Goal: Information Seeking & Learning: Learn about a topic

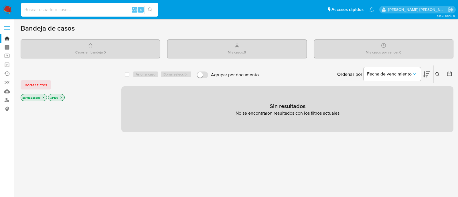
click at [84, 10] on input at bounding box center [89, 9] width 137 height 7
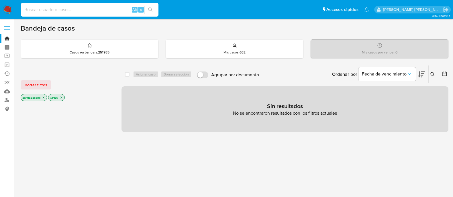
paste input "77982001"
type input "77982001"
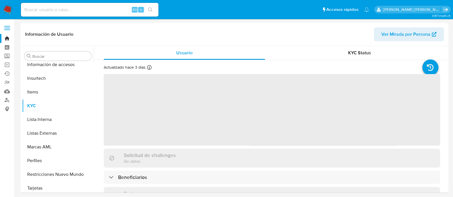
scroll to position [242, 0]
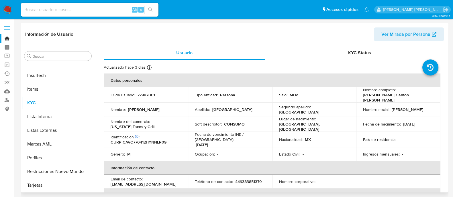
select select "10"
click at [141, 95] on p "77982001" at bounding box center [145, 95] width 17 height 5
click at [140, 95] on p "77982001" at bounding box center [145, 95] width 17 height 5
copy p "77982001"
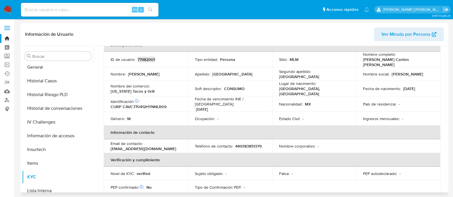
scroll to position [134, 0]
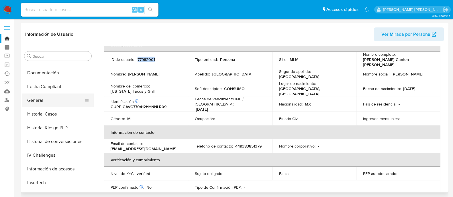
click at [45, 100] on button "General" at bounding box center [55, 101] width 67 height 14
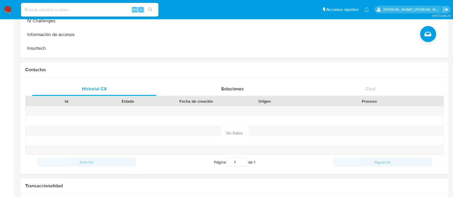
scroll to position [215, 0]
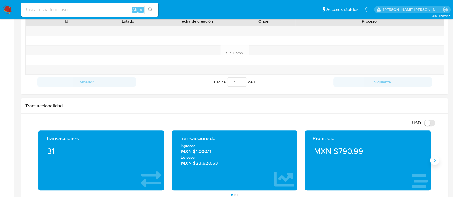
click at [433, 161] on icon "Siguiente" at bounding box center [434, 160] width 5 height 5
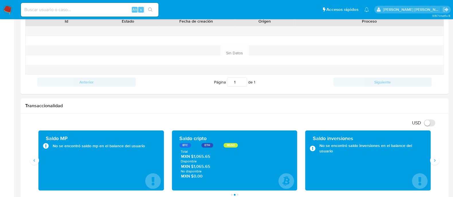
click at [75, 7] on input at bounding box center [89, 9] width 137 height 7
paste input "21418052"
type input "21418052"
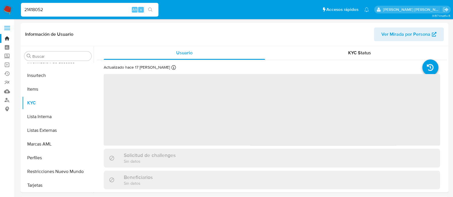
scroll to position [242, 0]
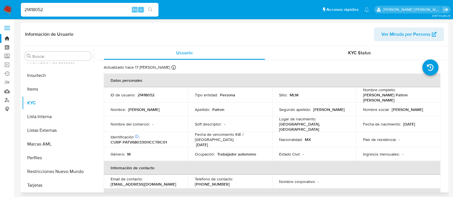
select select "10"
click at [145, 94] on p "21418052" at bounding box center [145, 95] width 17 height 5
copy p "21418052"
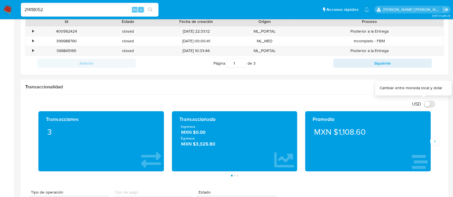
scroll to position [215, 0]
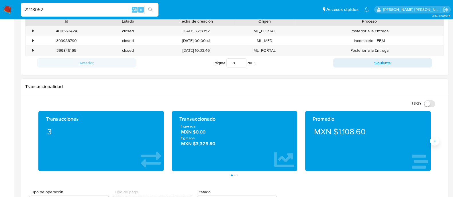
click at [435, 142] on icon "Siguiente" at bounding box center [434, 141] width 5 height 5
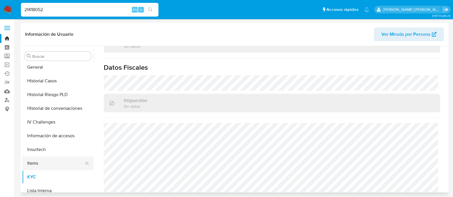
scroll to position [134, 0]
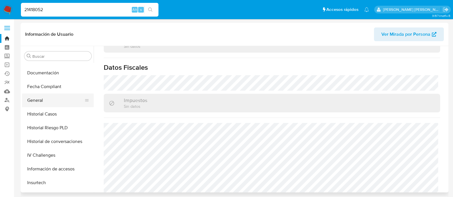
click at [48, 98] on button "General" at bounding box center [55, 101] width 67 height 14
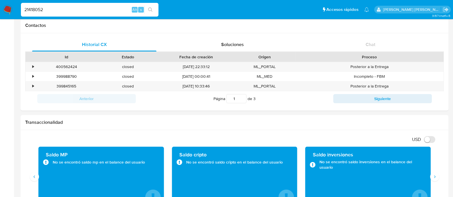
scroll to position [286, 0]
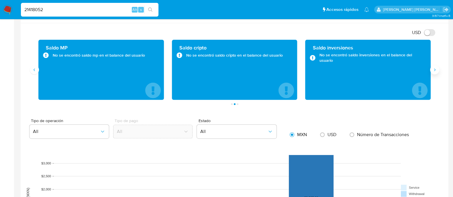
click at [436, 69] on icon "Siguiente" at bounding box center [434, 70] width 5 height 5
click at [83, 9] on input "21418052" at bounding box center [89, 9] width 137 height 7
paste input "378960046"
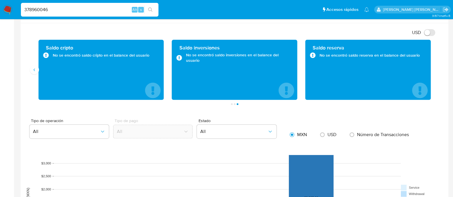
type input "378960046"
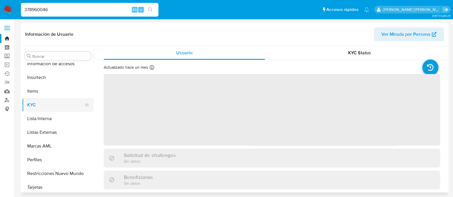
scroll to position [242, 0]
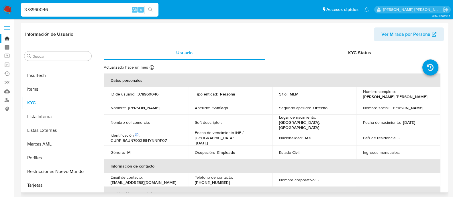
select select "10"
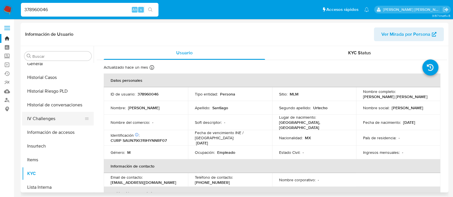
scroll to position [170, 0]
click at [37, 68] on button "General" at bounding box center [55, 65] width 67 height 14
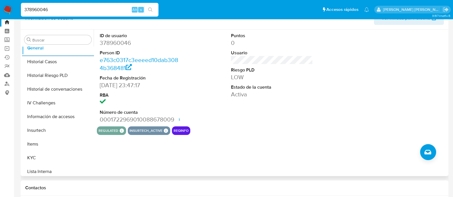
scroll to position [0, 0]
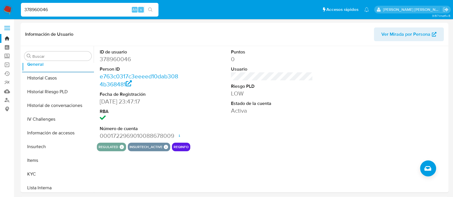
click at [75, 6] on input "378960046" at bounding box center [89, 9] width 137 height 7
click at [75, 5] on div "378960046 Alt s" at bounding box center [89, 10] width 137 height 14
click at [67, 11] on input "378960046" at bounding box center [89, 9] width 137 height 7
paste input "51114047"
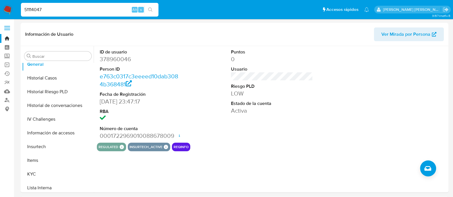
type input "51114047"
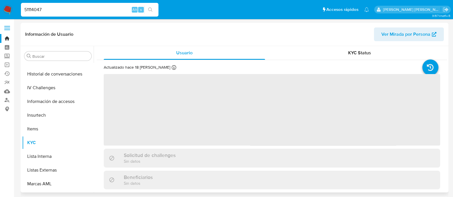
scroll to position [134, 0]
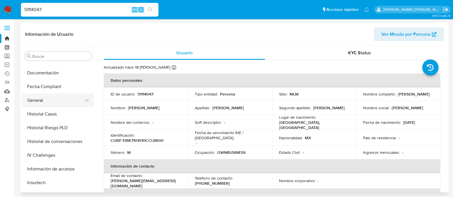
click at [33, 99] on button "General" at bounding box center [55, 101] width 67 height 14
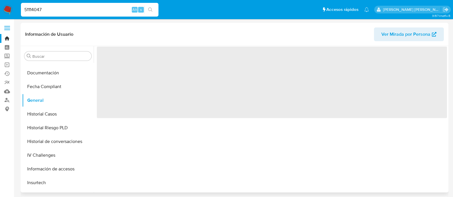
select select "10"
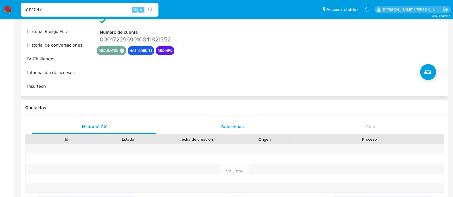
scroll to position [107, 0]
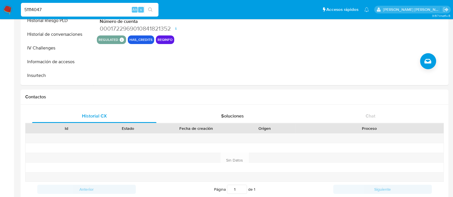
click at [43, 5] on div "51114047 Alt s" at bounding box center [89, 10] width 137 height 14
click at [45, 8] on input "51114047" at bounding box center [89, 9] width 137 height 7
paste input "69056722"
type input "569056722"
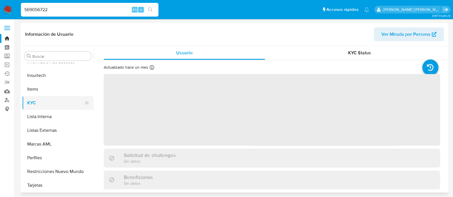
scroll to position [170, 0]
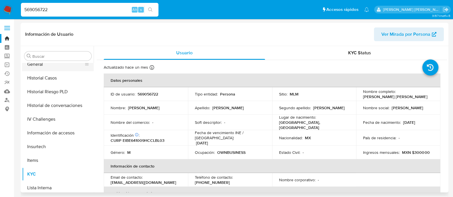
click at [51, 69] on button "General" at bounding box center [55, 65] width 67 height 14
select select "10"
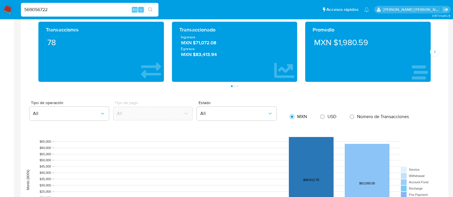
scroll to position [286, 0]
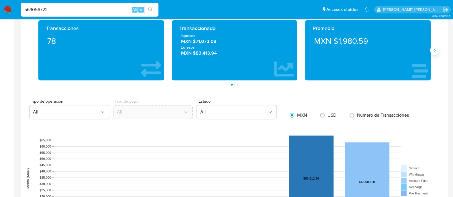
click at [433, 49] on icon "Siguiente" at bounding box center [434, 50] width 5 height 5
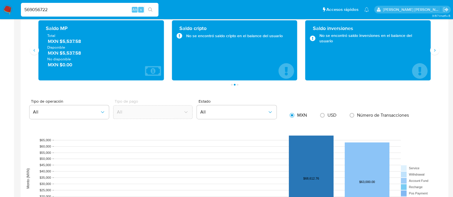
drag, startPoint x: 81, startPoint y: 42, endPoint x: 60, endPoint y: 42, distance: 21.5
click at [60, 42] on span "MXN $5,537.58" at bounding box center [101, 41] width 107 height 7
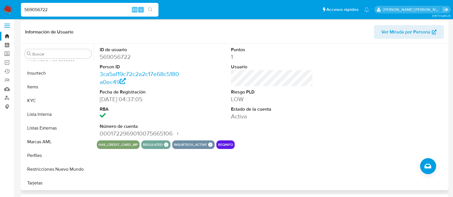
scroll to position [0, 0]
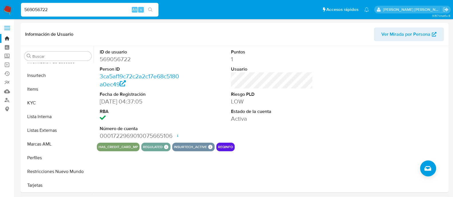
click at [88, 13] on div "569056722 Alt s" at bounding box center [89, 10] width 137 height 14
click at [85, 6] on input "569056722" at bounding box center [89, 9] width 137 height 7
paste input "205704414"
type input "205704414"
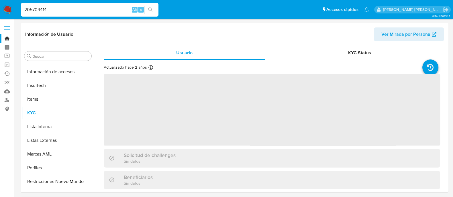
scroll to position [242, 0]
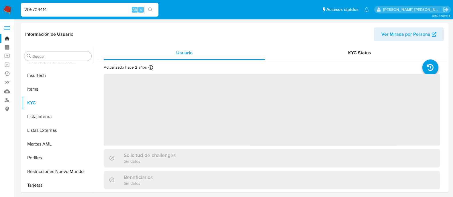
select select "10"
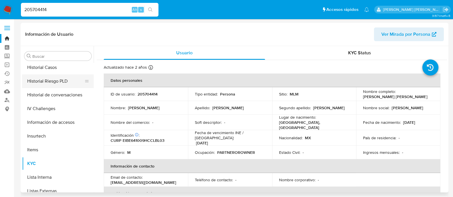
scroll to position [170, 0]
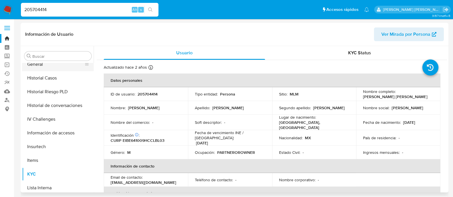
click at [37, 64] on button "General" at bounding box center [55, 65] width 67 height 14
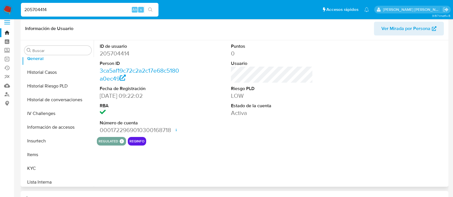
scroll to position [36, 0]
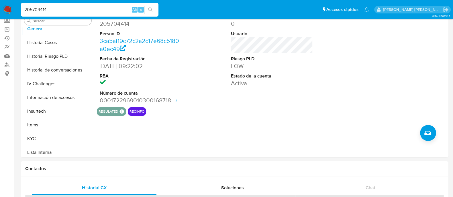
click at [66, 10] on input "205704414" at bounding box center [89, 9] width 137 height 7
paste input "569056722"
type input "569056722"
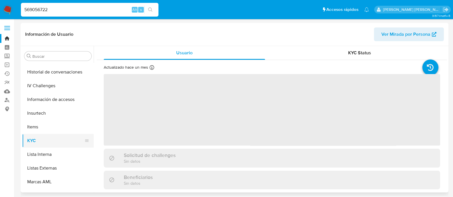
scroll to position [170, 0]
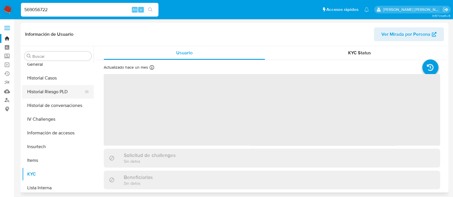
select select "10"
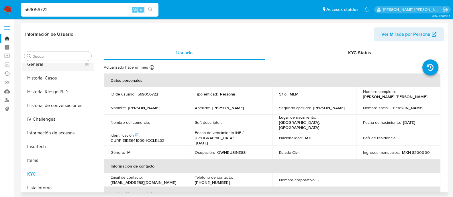
click at [47, 68] on button "General" at bounding box center [55, 65] width 67 height 14
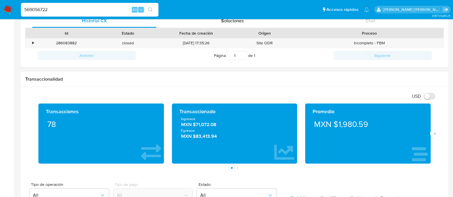
scroll to position [250, 0]
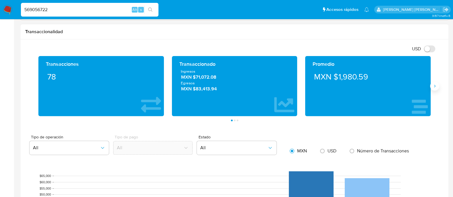
click at [433, 88] on button "Siguiente" at bounding box center [434, 86] width 9 height 9
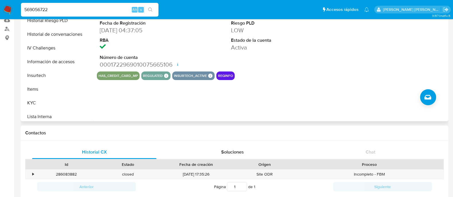
scroll to position [0, 0]
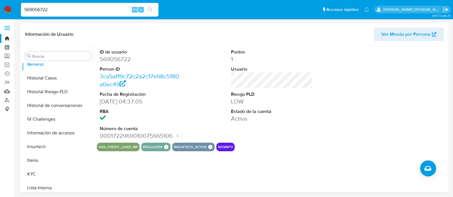
click at [76, 11] on input "569056722" at bounding box center [89, 9] width 137 height 7
paste input "205704414"
type input "205704414"
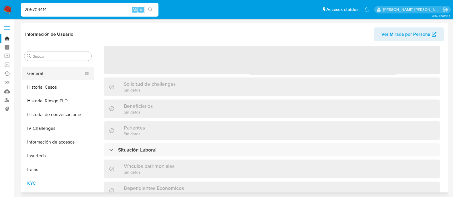
scroll to position [134, 0]
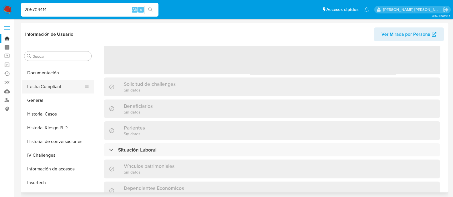
select select "10"
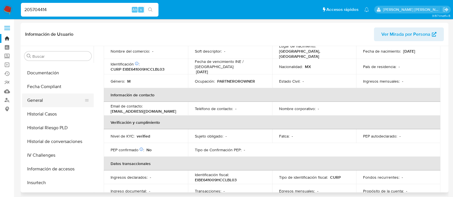
click at [45, 99] on button "General" at bounding box center [55, 101] width 67 height 14
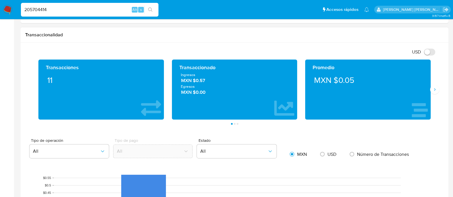
scroll to position [286, 0]
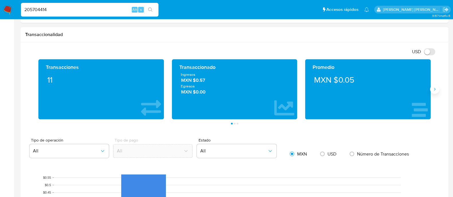
click at [431, 90] on button "Siguiente" at bounding box center [434, 89] width 9 height 9
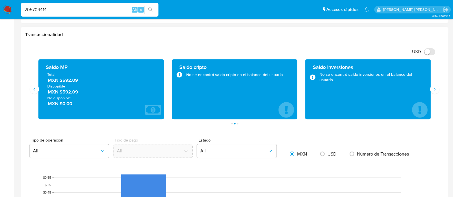
drag, startPoint x: 79, startPoint y: 80, endPoint x: 58, endPoint y: 81, distance: 20.7
click at [58, 81] on span "MXN $592.09" at bounding box center [101, 80] width 107 height 7
click at [59, 8] on input "205704414" at bounding box center [89, 9] width 137 height 7
paste input "13360462"
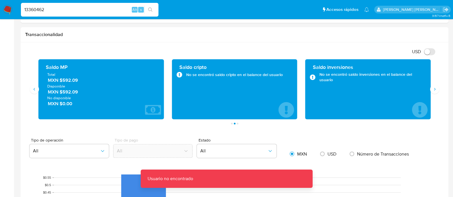
click at [59, 8] on input "13360462" at bounding box center [89, 9] width 137 height 7
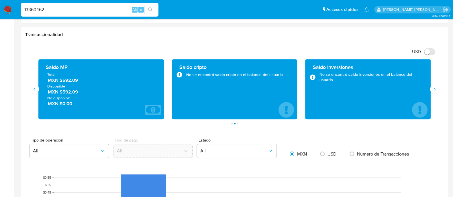
type input "13360462"
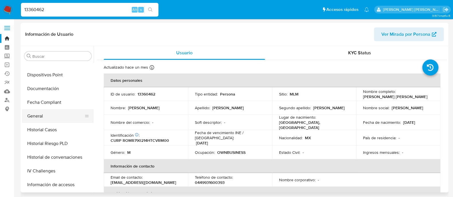
scroll to position [170, 0]
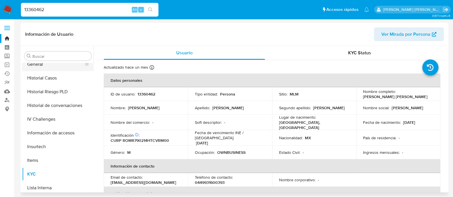
select select "10"
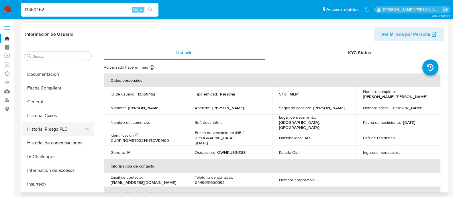
scroll to position [99, 0]
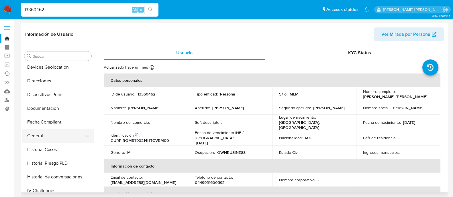
click at [44, 135] on button "General" at bounding box center [55, 136] width 67 height 14
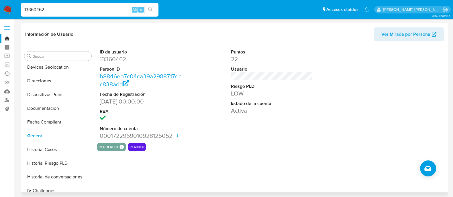
click at [109, 61] on dd "13360462" at bounding box center [141, 59] width 82 height 8
copy dd "13360462"
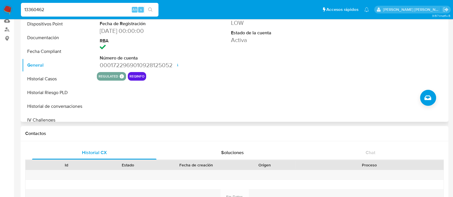
scroll to position [71, 0]
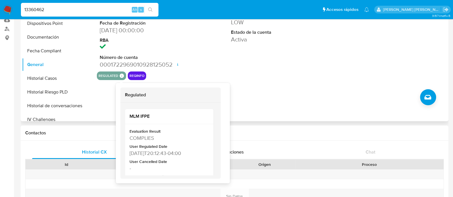
click at [120, 75] on icon at bounding box center [122, 76] width 4 height 4
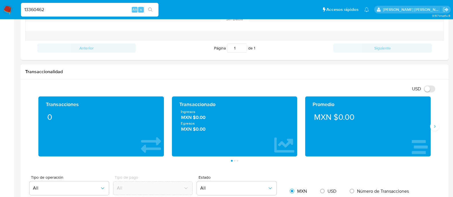
scroll to position [250, 0]
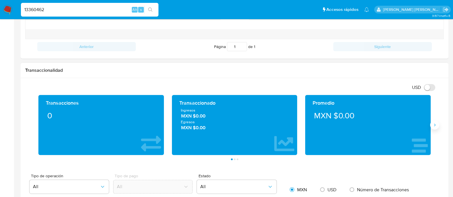
click at [435, 123] on icon "Siguiente" at bounding box center [434, 125] width 5 height 5
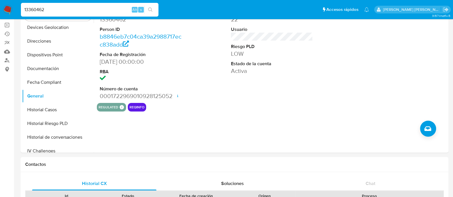
scroll to position [0, 0]
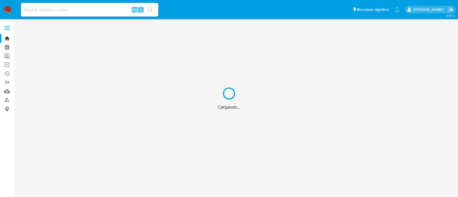
click at [58, 11] on div "Cargando..." at bounding box center [229, 98] width 458 height 197
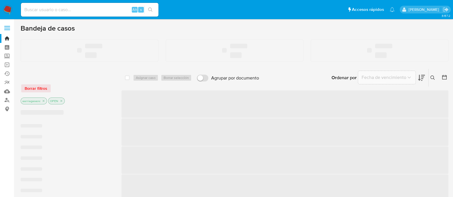
click at [35, 10] on input at bounding box center [89, 9] width 137 height 7
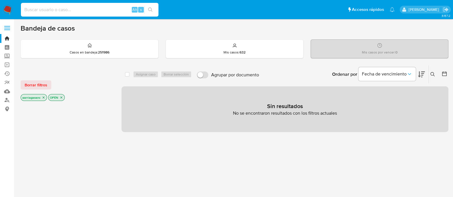
paste input "2399082033"
type input "2399082033"
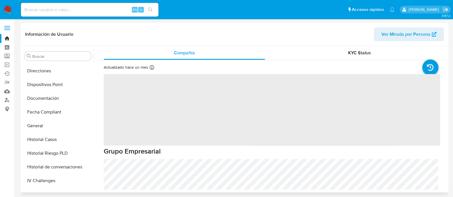
scroll to position [63, 0]
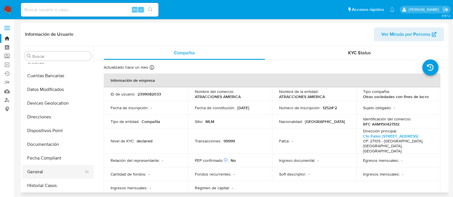
select select "10"
click at [46, 174] on button "General" at bounding box center [55, 172] width 67 height 14
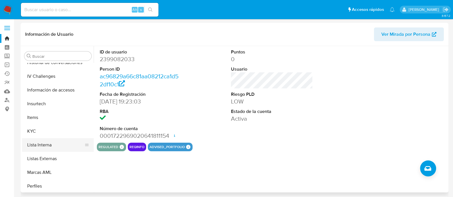
scroll to position [215, 0]
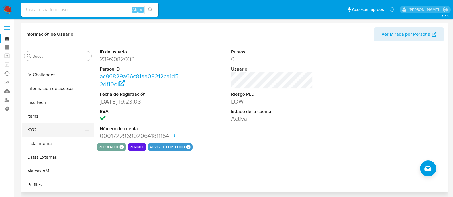
click at [36, 131] on button "KYC" at bounding box center [55, 130] width 67 height 14
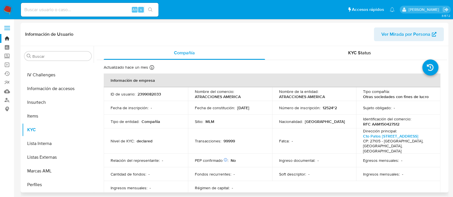
click at [372, 125] on p "RFC AAM150427S12" at bounding box center [381, 124] width 36 height 5
copy p "AAM150427S12"
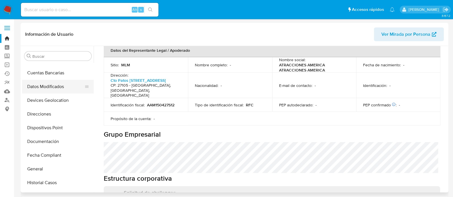
scroll to position [71, 0]
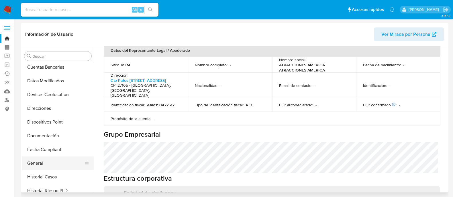
click at [39, 161] on button "General" at bounding box center [55, 164] width 67 height 14
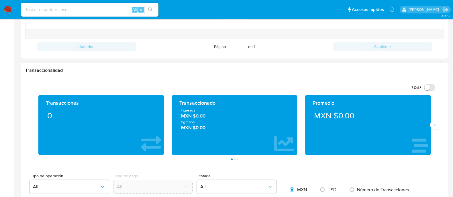
scroll to position [250, 0]
click at [433, 124] on icon "Siguiente" at bounding box center [434, 125] width 5 height 5
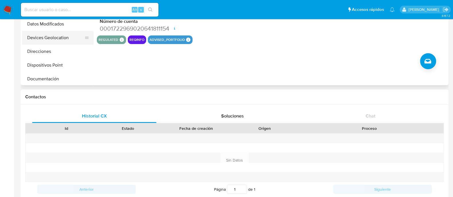
scroll to position [36, 0]
click at [59, 62] on button "Documentación" at bounding box center [55, 65] width 67 height 14
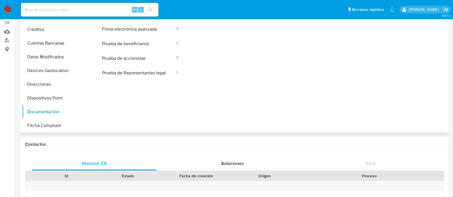
scroll to position [0, 0]
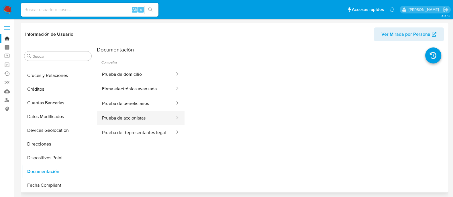
click at [131, 119] on button "Prueba de accionistas" at bounding box center [136, 118] width 78 height 15
